Goal: Transaction & Acquisition: Purchase product/service

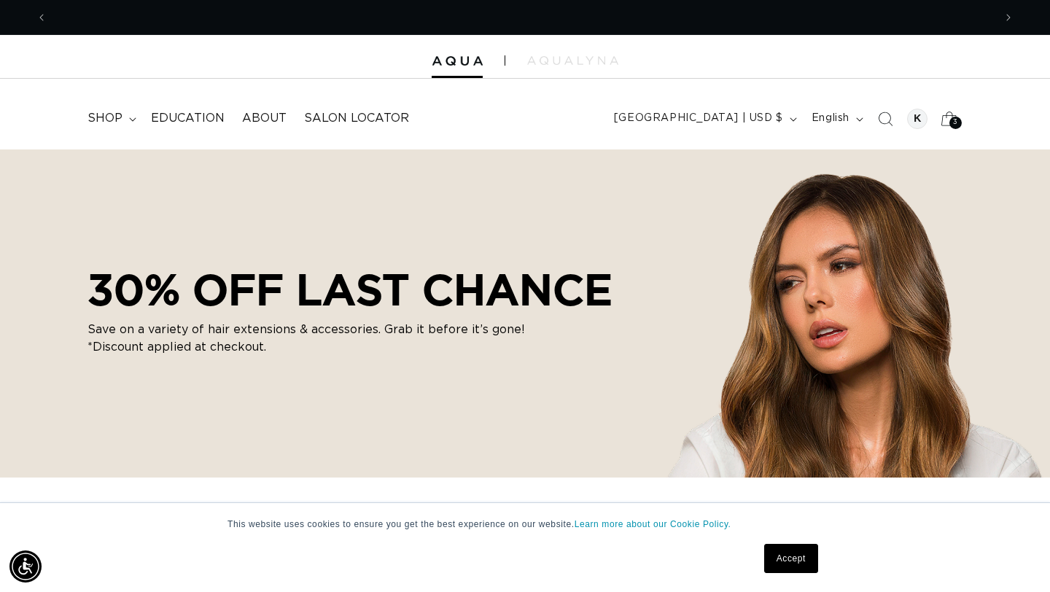
scroll to position [0, 1893]
click at [564, 119] on div at bounding box center [917, 119] width 20 height 20
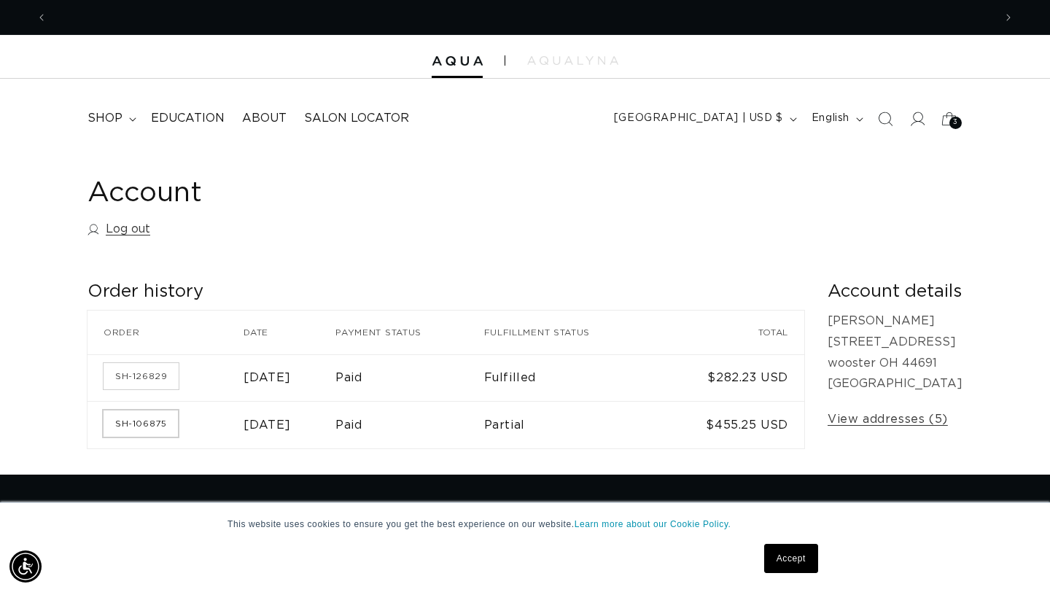
click at [137, 428] on link "SH-106875" at bounding box center [141, 424] width 74 height 26
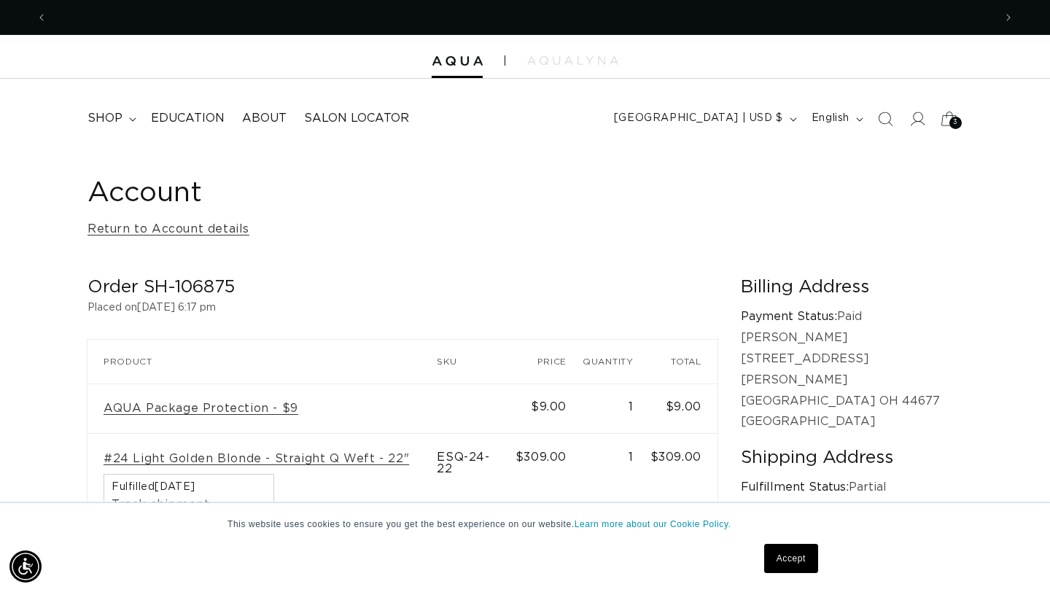
click at [947, 118] on icon at bounding box center [949, 118] width 34 height 34
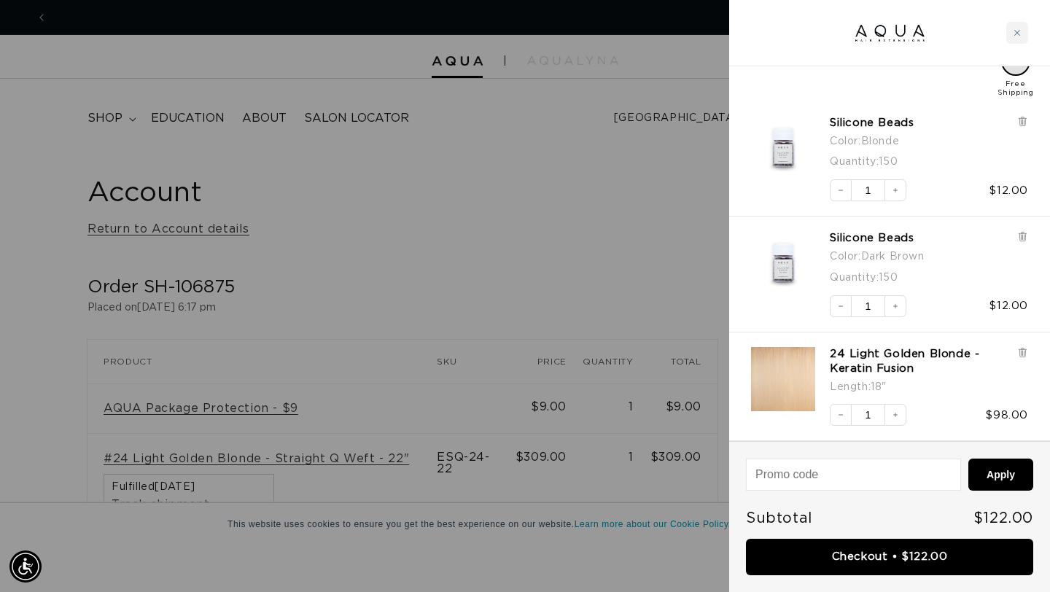
scroll to position [0, 947]
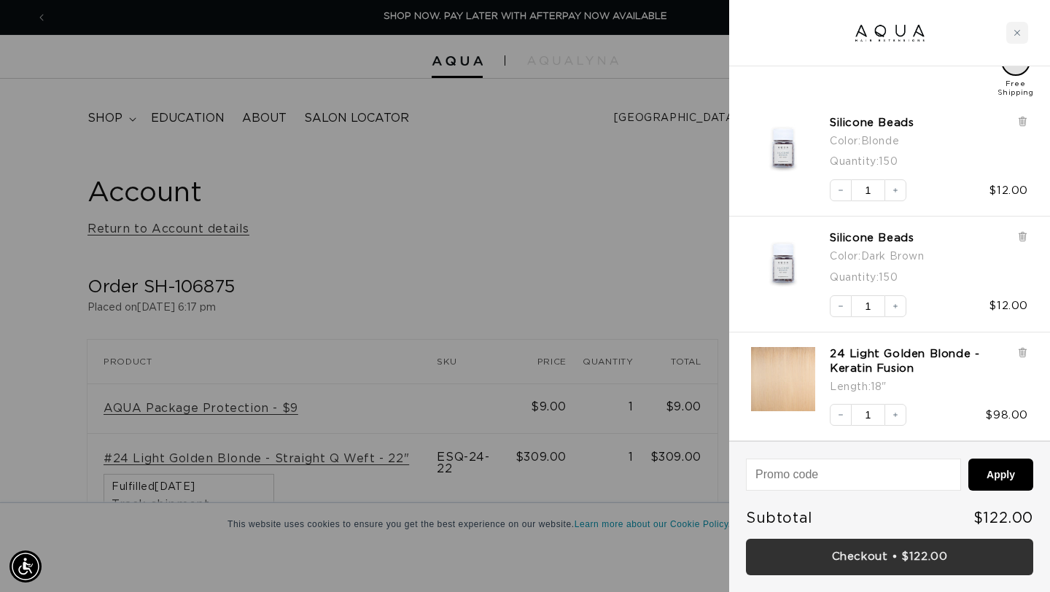
click at [900, 563] on link "Checkout • $122.00" at bounding box center [889, 557] width 287 height 37
